Goal: Transaction & Acquisition: Purchase product/service

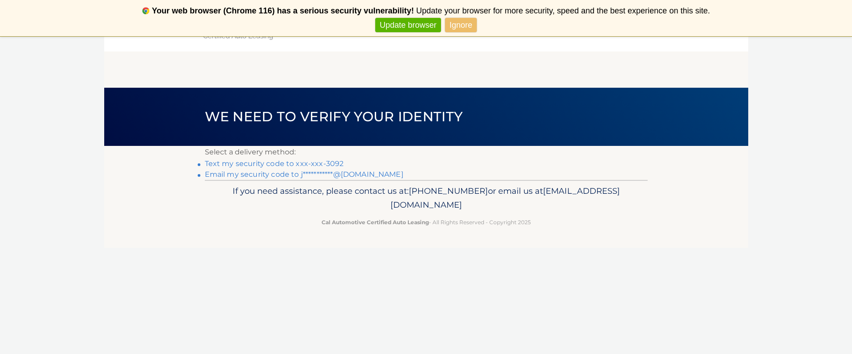
click at [278, 161] on link "Text my security code to xxx-xxx-3092" at bounding box center [274, 163] width 139 height 8
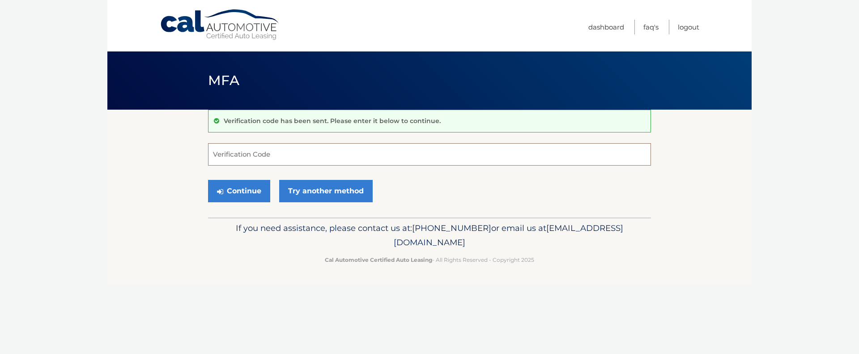
click at [262, 157] on input "Verification Code" at bounding box center [429, 154] width 443 height 22
type input "905107"
click at [236, 192] on button "Continue" at bounding box center [239, 191] width 62 height 22
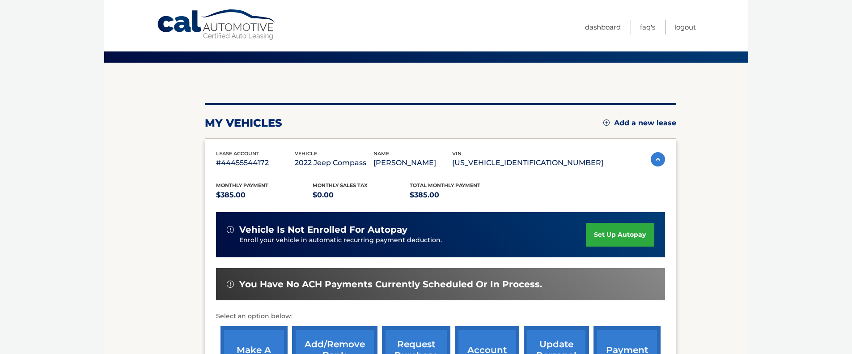
scroll to position [104, 0]
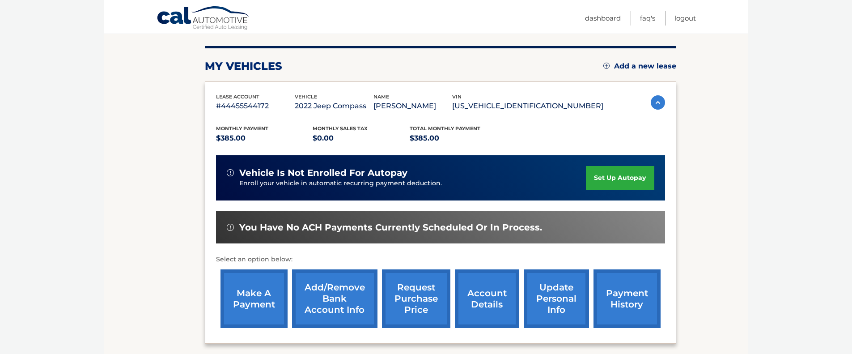
click at [237, 297] on link "make a payment" at bounding box center [253, 298] width 67 height 59
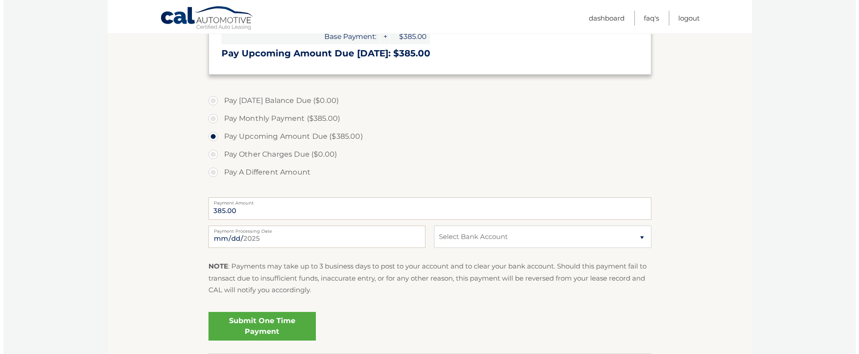
scroll to position [223, 0]
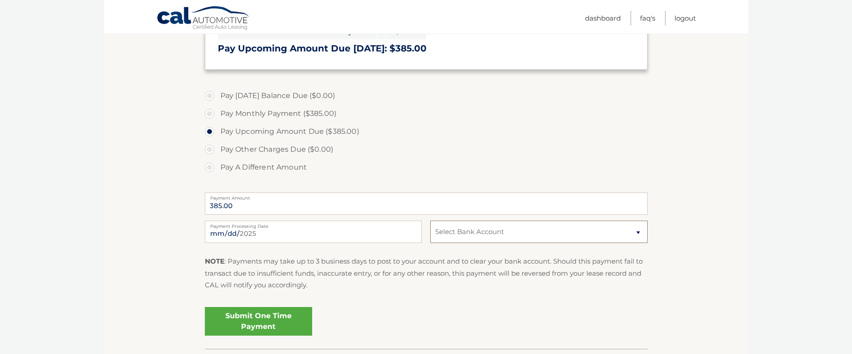
click at [635, 233] on select "Select Bank Account Checking WELLS FARGO BANK *****4111 Checking WELLS FARGO BA…" at bounding box center [538, 231] width 217 height 22
select select "MzRiOTc4M2MtM2MxZi00MjgzLWIyYzgtM2E2MGUyNTY2YzQ5"
click at [230, 323] on link "Submit One Time Payment" at bounding box center [258, 321] width 107 height 29
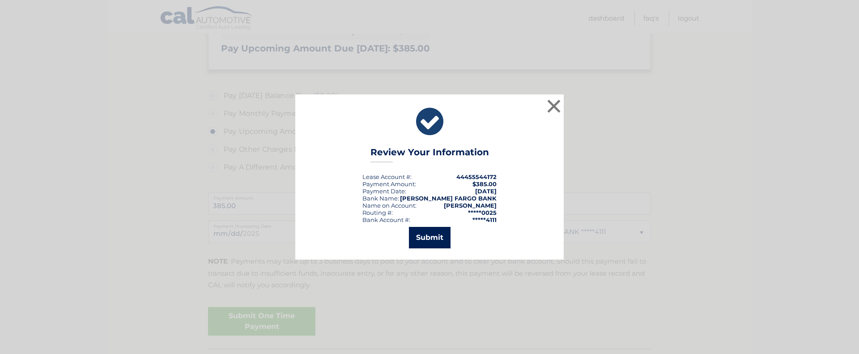
click at [440, 239] on button "Submit" at bounding box center [430, 237] width 42 height 21
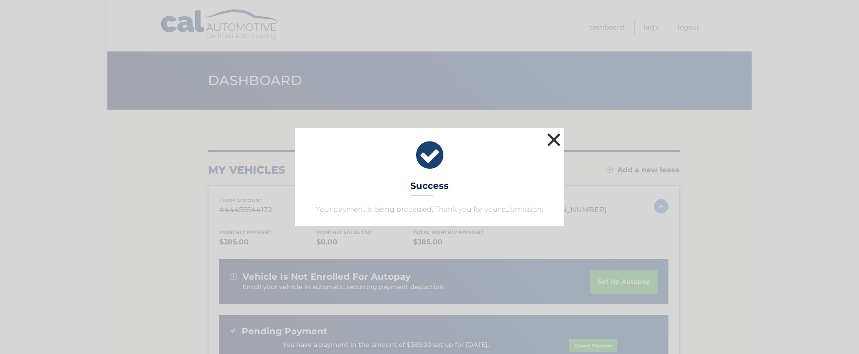
click at [555, 140] on button "×" at bounding box center [554, 140] width 18 height 18
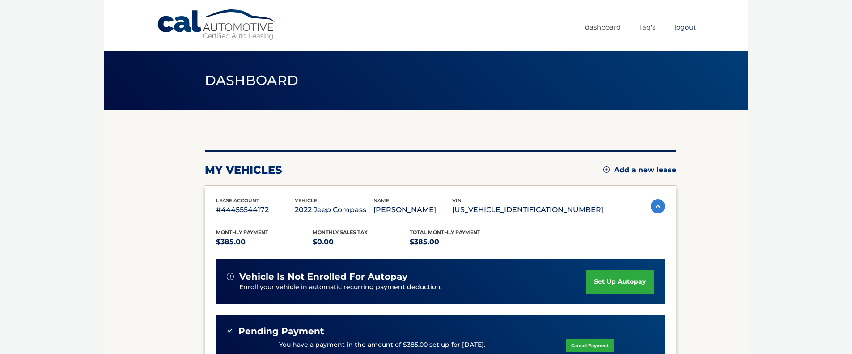
click at [681, 25] on link "Logout" at bounding box center [684, 27] width 21 height 15
